Goal: Information Seeking & Learning: Learn about a topic

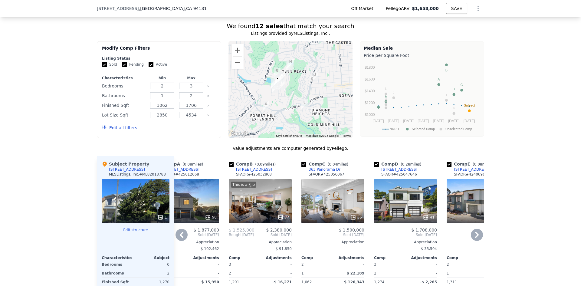
scroll to position [566, 0]
drag, startPoint x: 188, startPoint y: 110, endPoint x: 183, endPoint y: 108, distance: 5.8
click at [183, 108] on input "1706" at bounding box center [191, 105] width 24 height 7
type input "2006"
drag, startPoint x: 163, startPoint y: 110, endPoint x: 145, endPoint y: 109, distance: 18.2
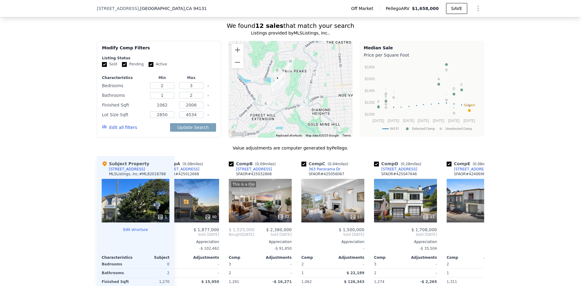
click at [145, 109] on div "Finished Sqft 1062 2006" at bounding box center [159, 105] width 114 height 8
type input "1502"
click at [198, 132] on button "Update Search" at bounding box center [193, 127] width 46 height 8
checkbox input "false"
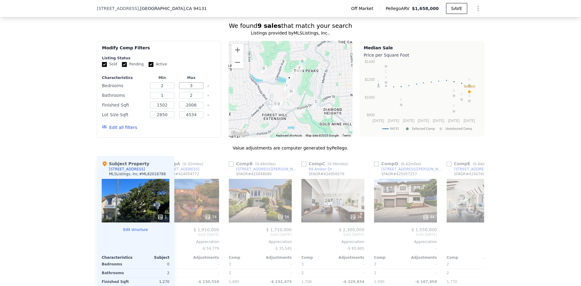
drag, startPoint x: 193, startPoint y: 89, endPoint x: 184, endPoint y: 90, distance: 9.7
click at [184, 89] on input "3" at bounding box center [191, 85] width 24 height 7
click at [170, 123] on button "Update Search" at bounding box center [193, 127] width 46 height 8
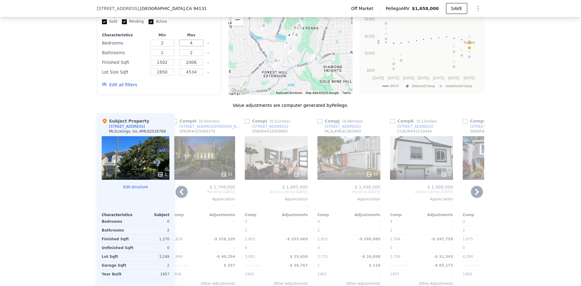
scroll to position [0, 518]
click at [428, 169] on div "2" at bounding box center [421, 158] width 63 height 44
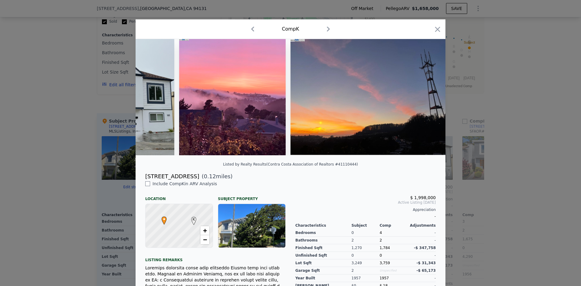
scroll to position [51, 0]
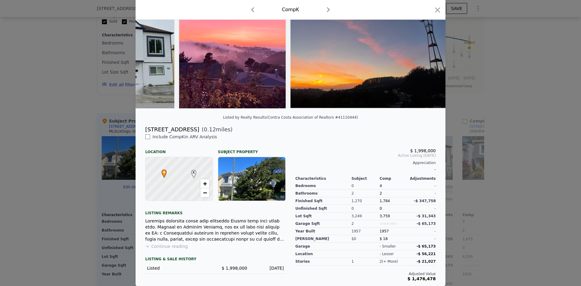
click at [113, 111] on div at bounding box center [290, 143] width 581 height 286
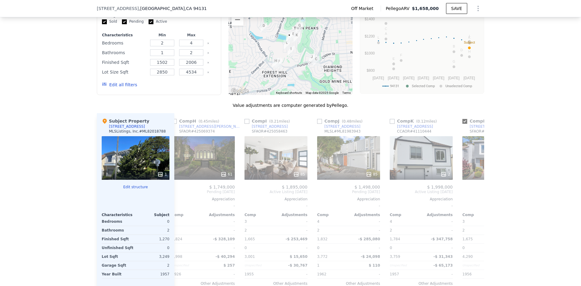
type input "3"
type input "1062"
type input "1706"
checkbox input "true"
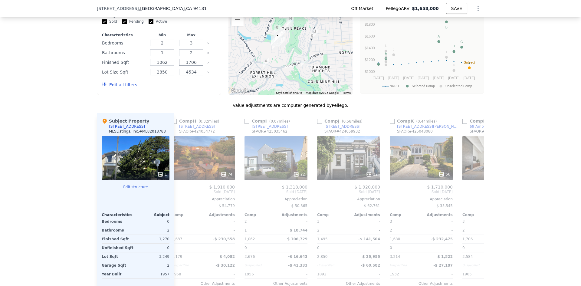
drag, startPoint x: 199, startPoint y: 67, endPoint x: 166, endPoint y: 69, distance: 32.5
click at [166, 67] on div "Finished Sqft 1062 1706" at bounding box center [159, 62] width 114 height 8
type input "2000"
drag, startPoint x: 191, startPoint y: 49, endPoint x: 188, endPoint y: 49, distance: 3.4
click at [188, 46] on input "3" at bounding box center [191, 43] width 24 height 7
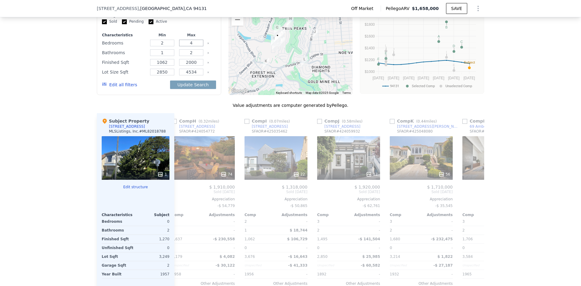
type input "4"
click at [170, 81] on button "Update Search" at bounding box center [193, 85] width 46 height 8
checkbox input "false"
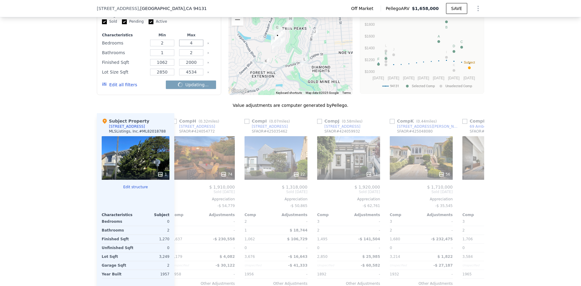
checkbox input "false"
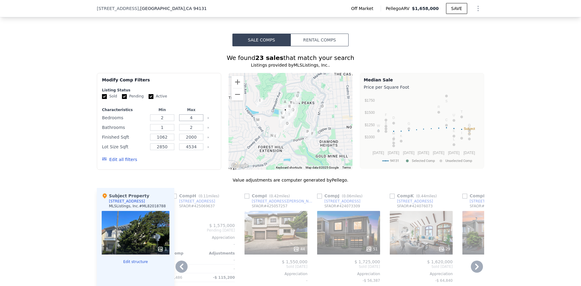
scroll to position [534, 0]
click at [120, 163] on button "Edit all filters" at bounding box center [119, 160] width 35 height 6
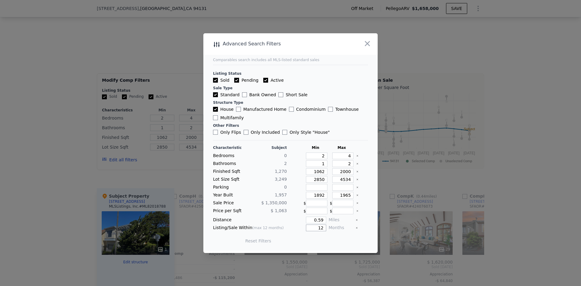
drag, startPoint x: 315, startPoint y: 227, endPoint x: 321, endPoint y: 226, distance: 5.4
click at [321, 226] on input "12" at bounding box center [316, 228] width 20 height 7
type input "6"
click at [322, 242] on button "Update Search" at bounding box center [324, 241] width 46 height 8
click at [180, 185] on div at bounding box center [290, 143] width 581 height 286
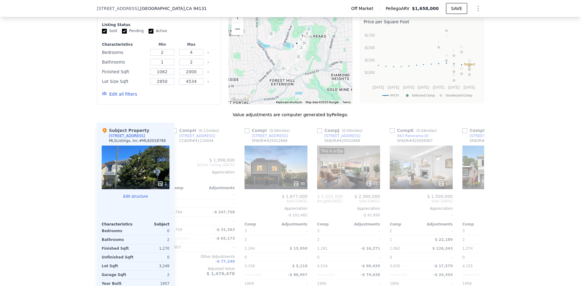
scroll to position [600, 0]
drag, startPoint x: 161, startPoint y: 77, endPoint x: 157, endPoint y: 77, distance: 3.3
click at [157, 74] on input "1062" at bounding box center [162, 71] width 24 height 7
type input "1262"
click at [193, 96] on button "Update Search" at bounding box center [193, 93] width 46 height 8
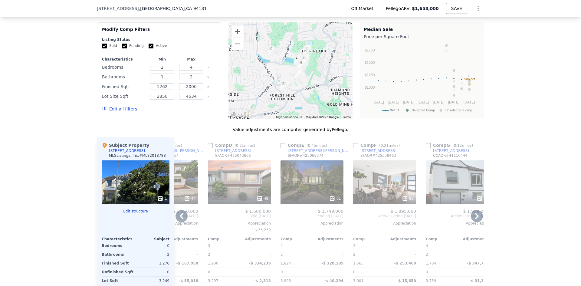
scroll to position [584, 0]
click at [233, 36] on button "Zoom in" at bounding box center [238, 32] width 12 height 12
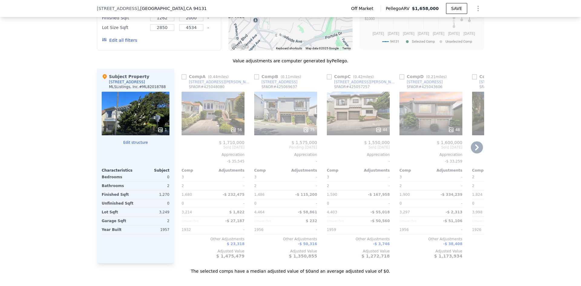
scroll to position [656, 0]
